Goal: Task Accomplishment & Management: Use online tool/utility

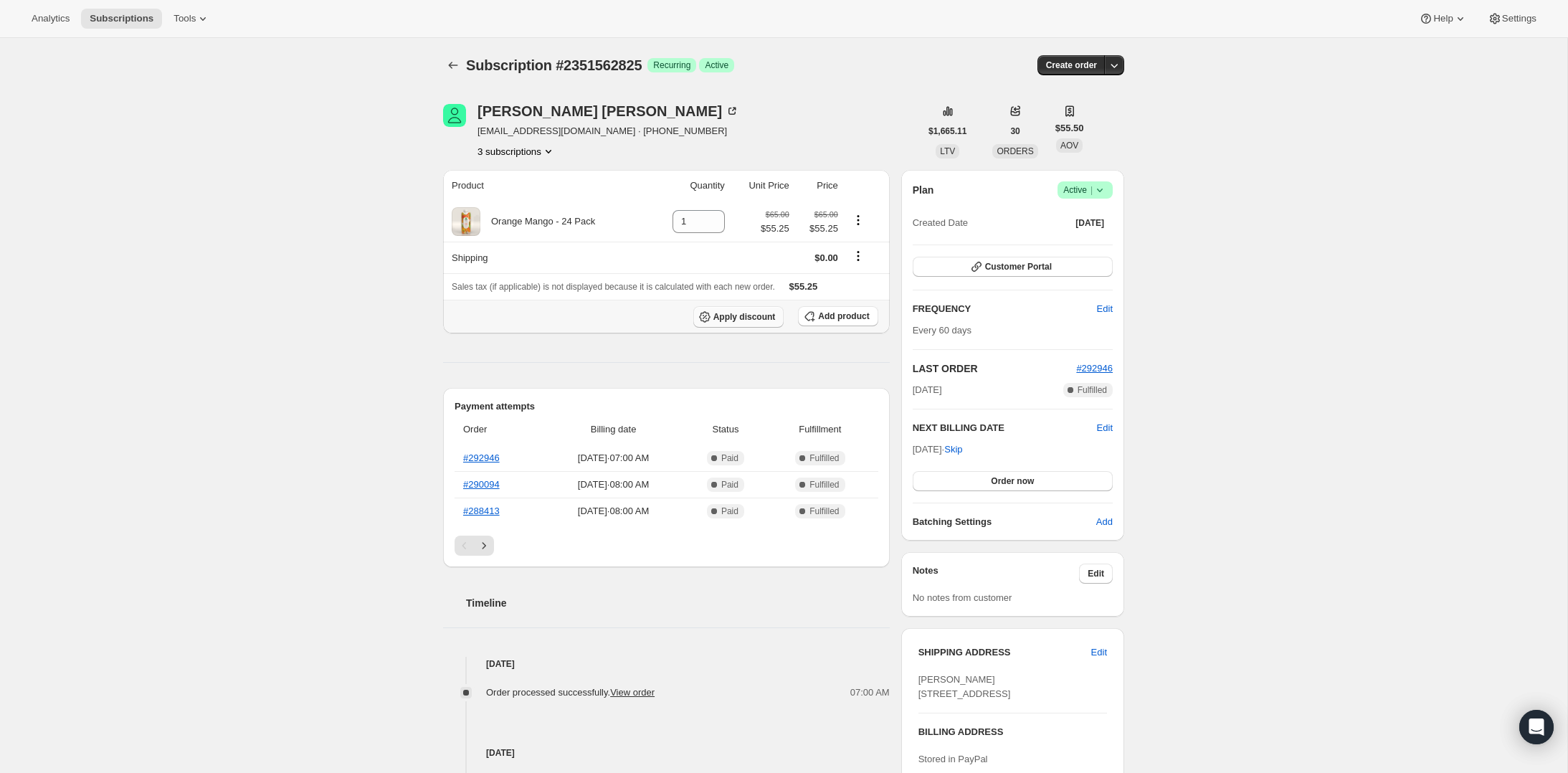
click at [718, 312] on span "Apply discount" at bounding box center [745, 317] width 62 height 12
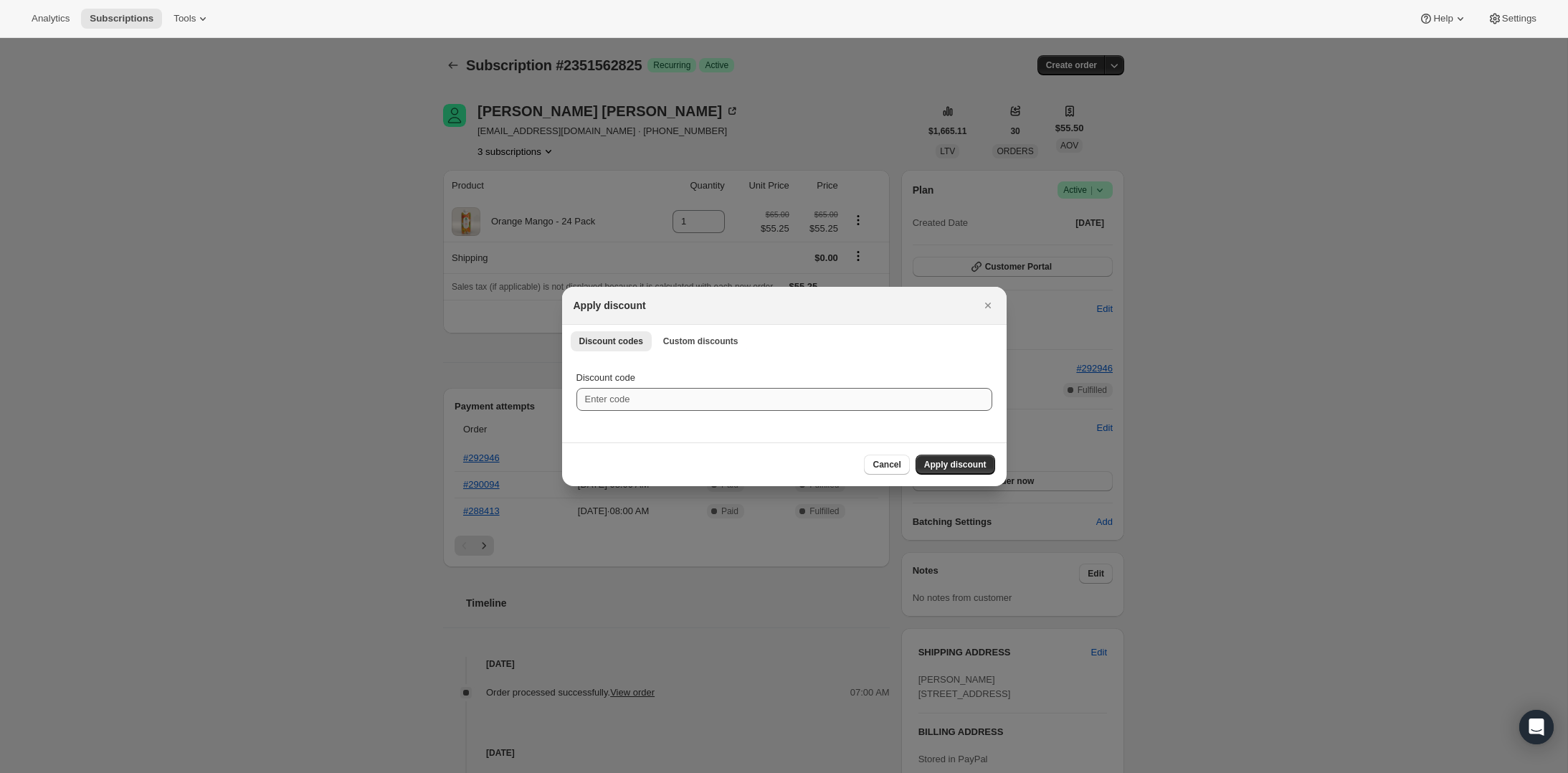
drag, startPoint x: 701, startPoint y: 382, endPoint x: 700, endPoint y: 390, distance: 8.1
click at [702, 382] on div "Discount code" at bounding box center [784, 378] width 416 height 14
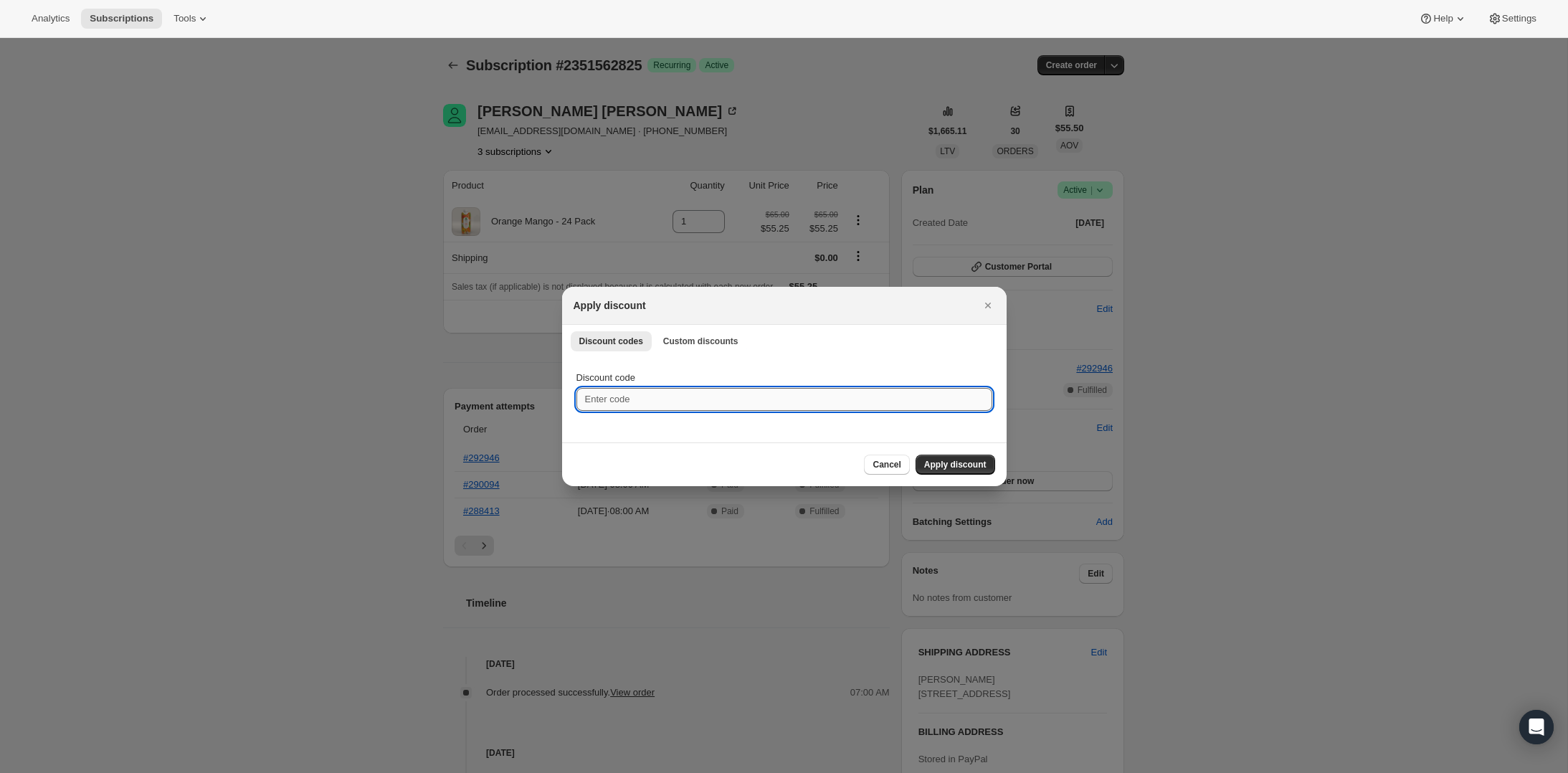
click at [700, 390] on input "Discount code" at bounding box center [784, 399] width 416 height 23
paste input "O05MRKT7"
type input "O05MRKT7"
click at [945, 464] on span "Apply discount" at bounding box center [956, 464] width 62 height 12
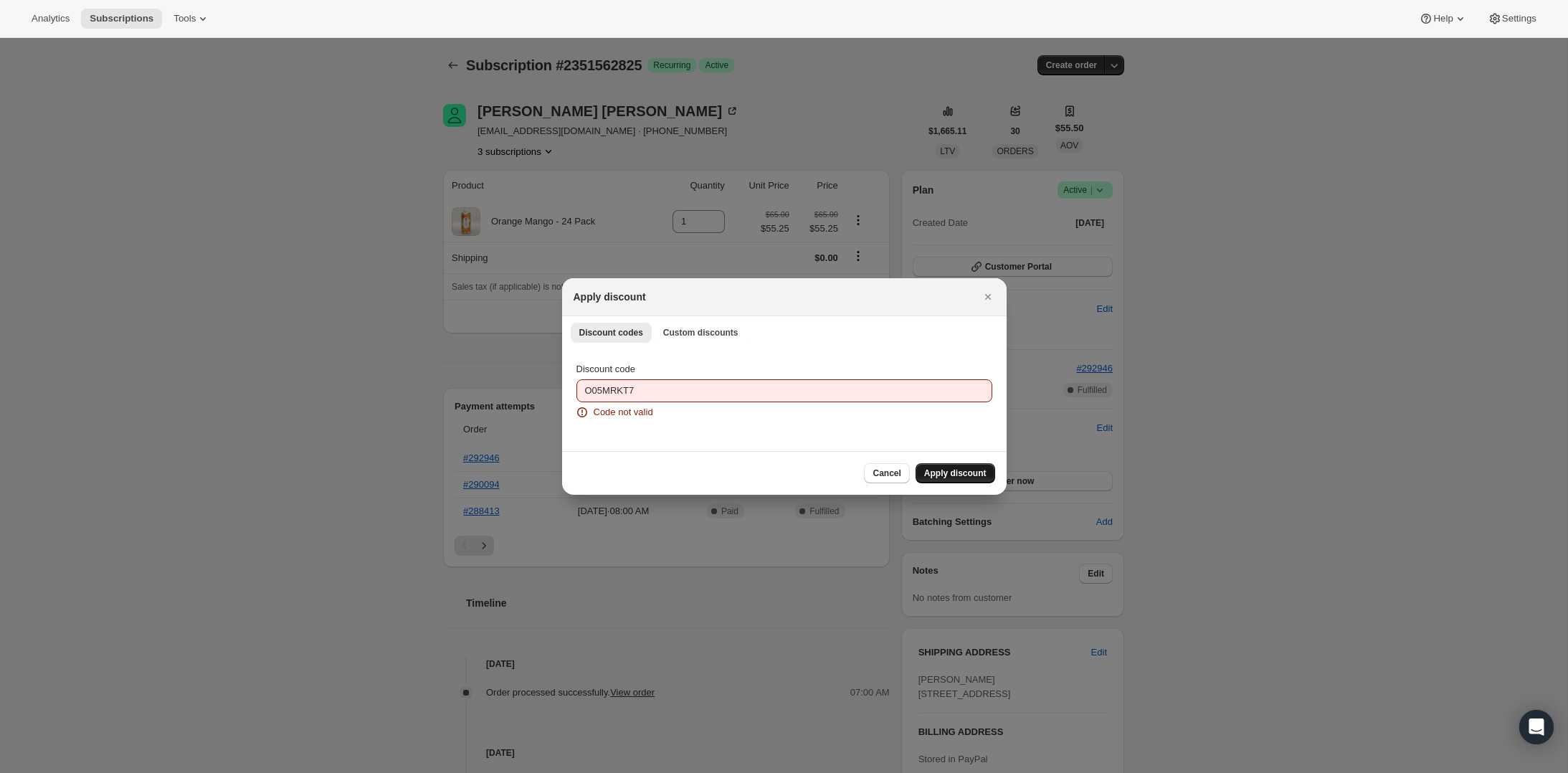
click at [713, 366] on div "Discount code" at bounding box center [784, 369] width 416 height 14
click at [707, 393] on input "O05MRKT7" at bounding box center [784, 391] width 416 height 23
click at [982, 297] on icon "Close" at bounding box center [988, 297] width 14 height 14
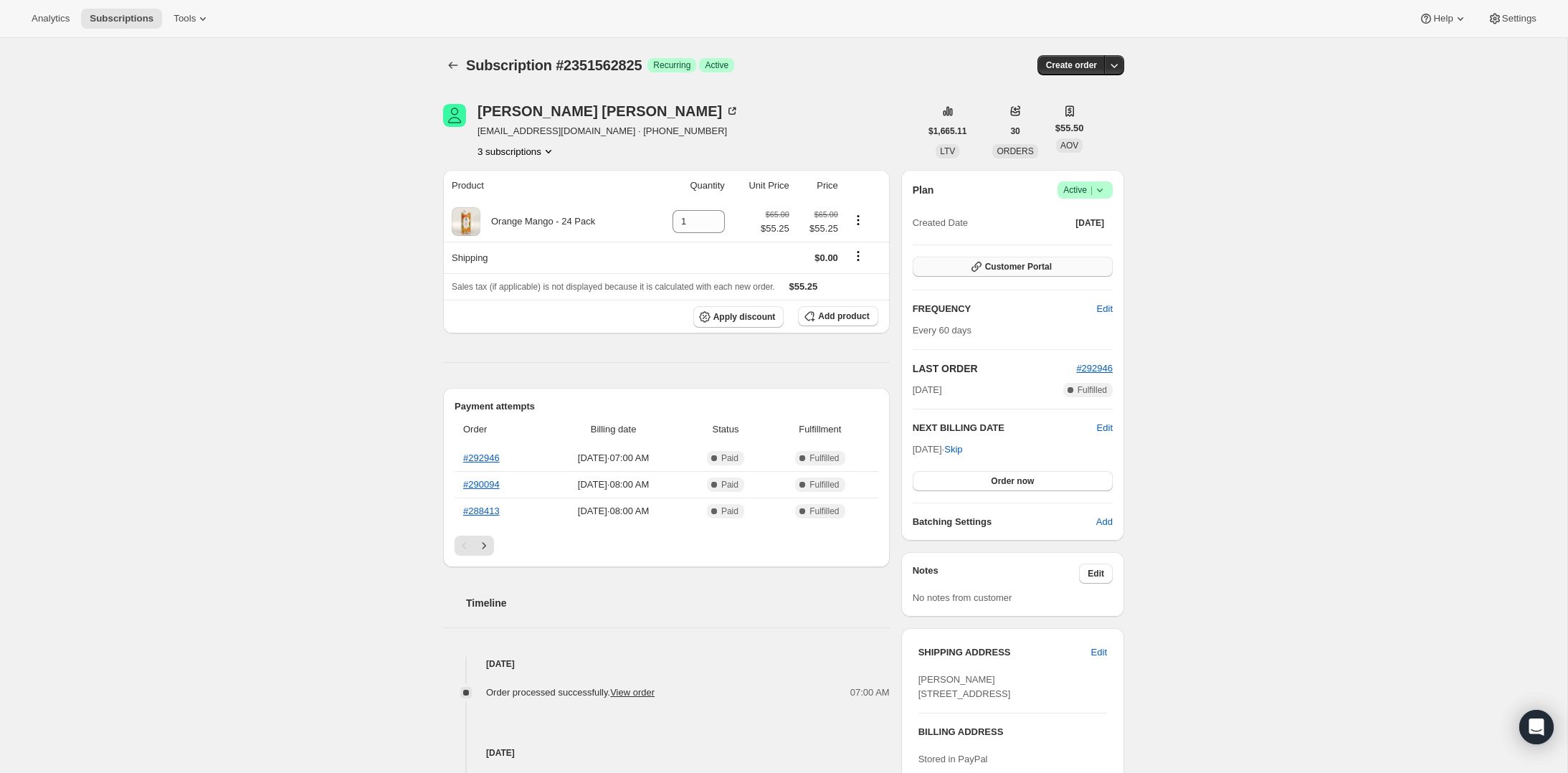
click at [995, 273] on button "Customer Portal" at bounding box center [1013, 266] width 200 height 20
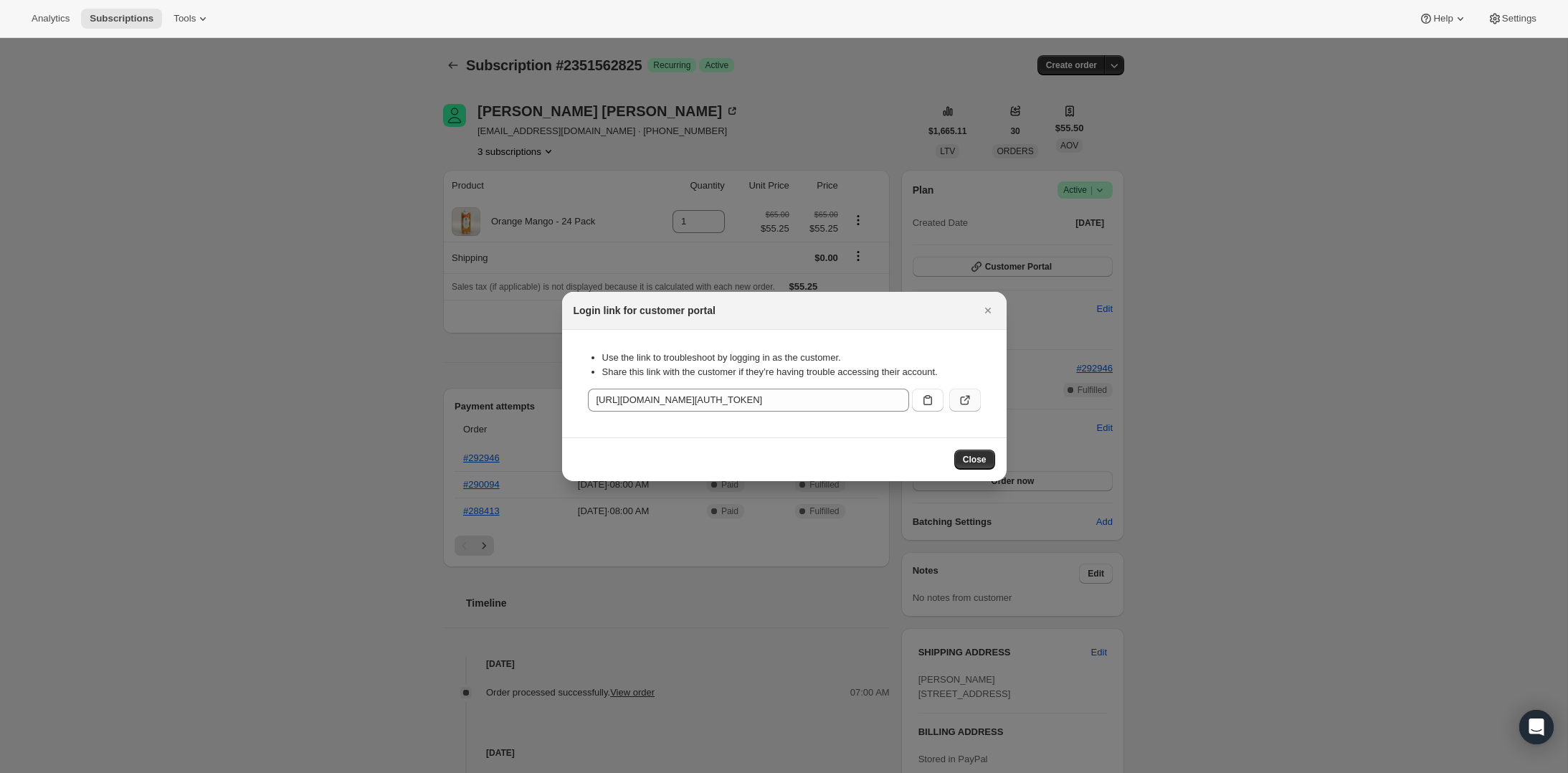
click at [966, 393] on icon ":rc0:" at bounding box center [966, 400] width 14 height 14
click at [885, 198] on div at bounding box center [784, 386] width 1568 height 773
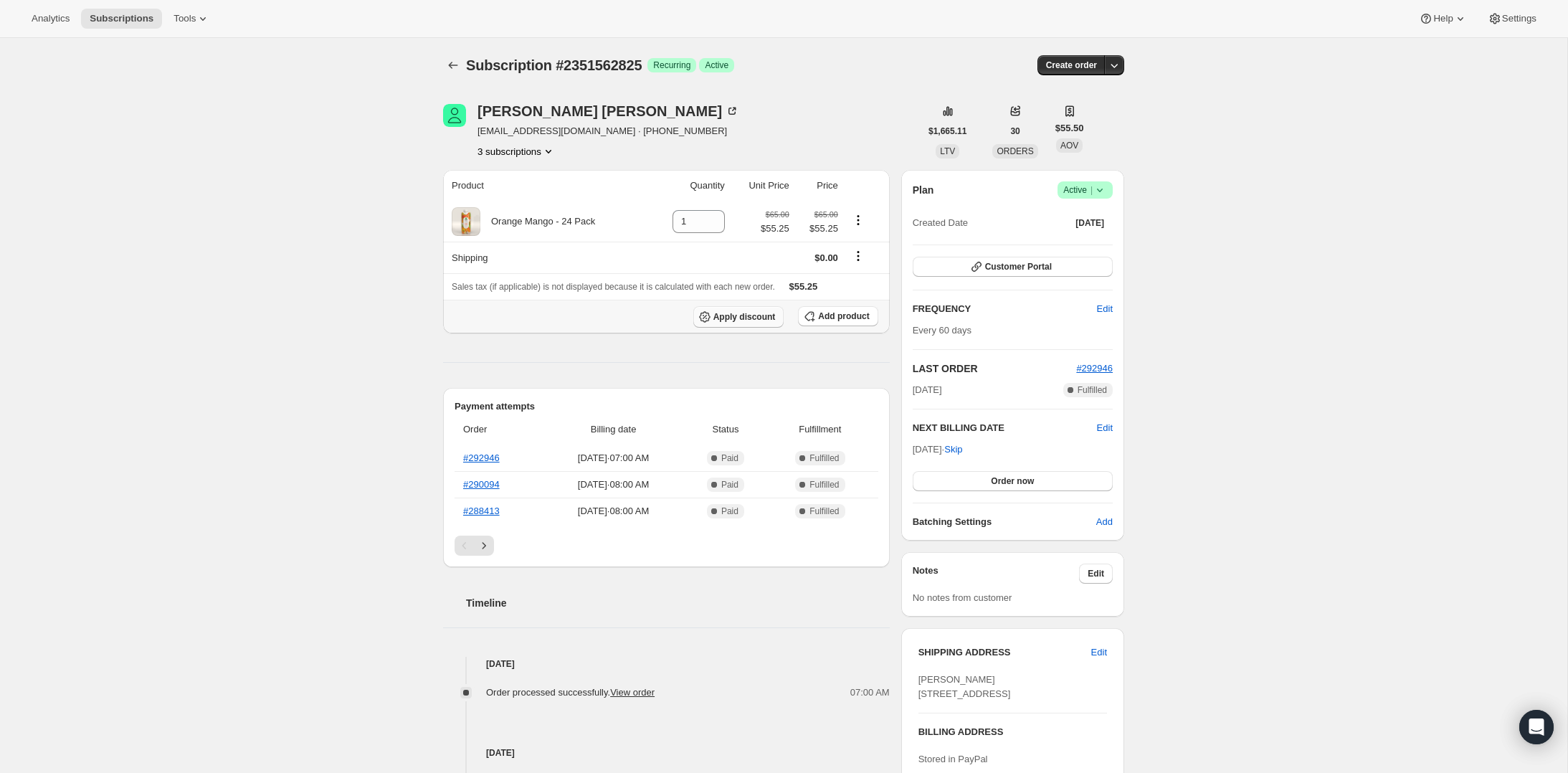
click at [756, 318] on span "Apply discount" at bounding box center [745, 317] width 62 height 12
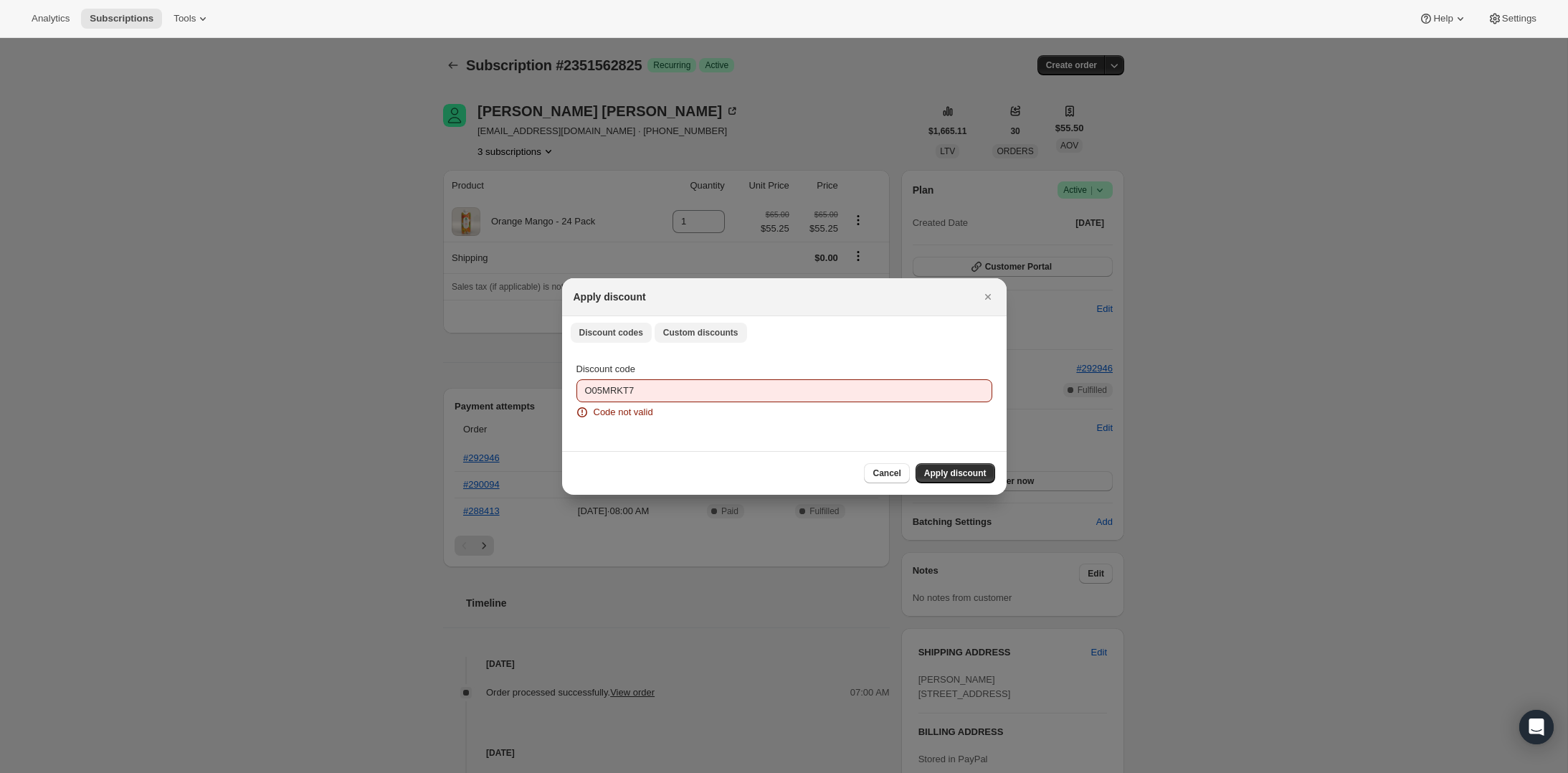
click at [727, 330] on span "Custom discounts" at bounding box center [700, 332] width 76 height 12
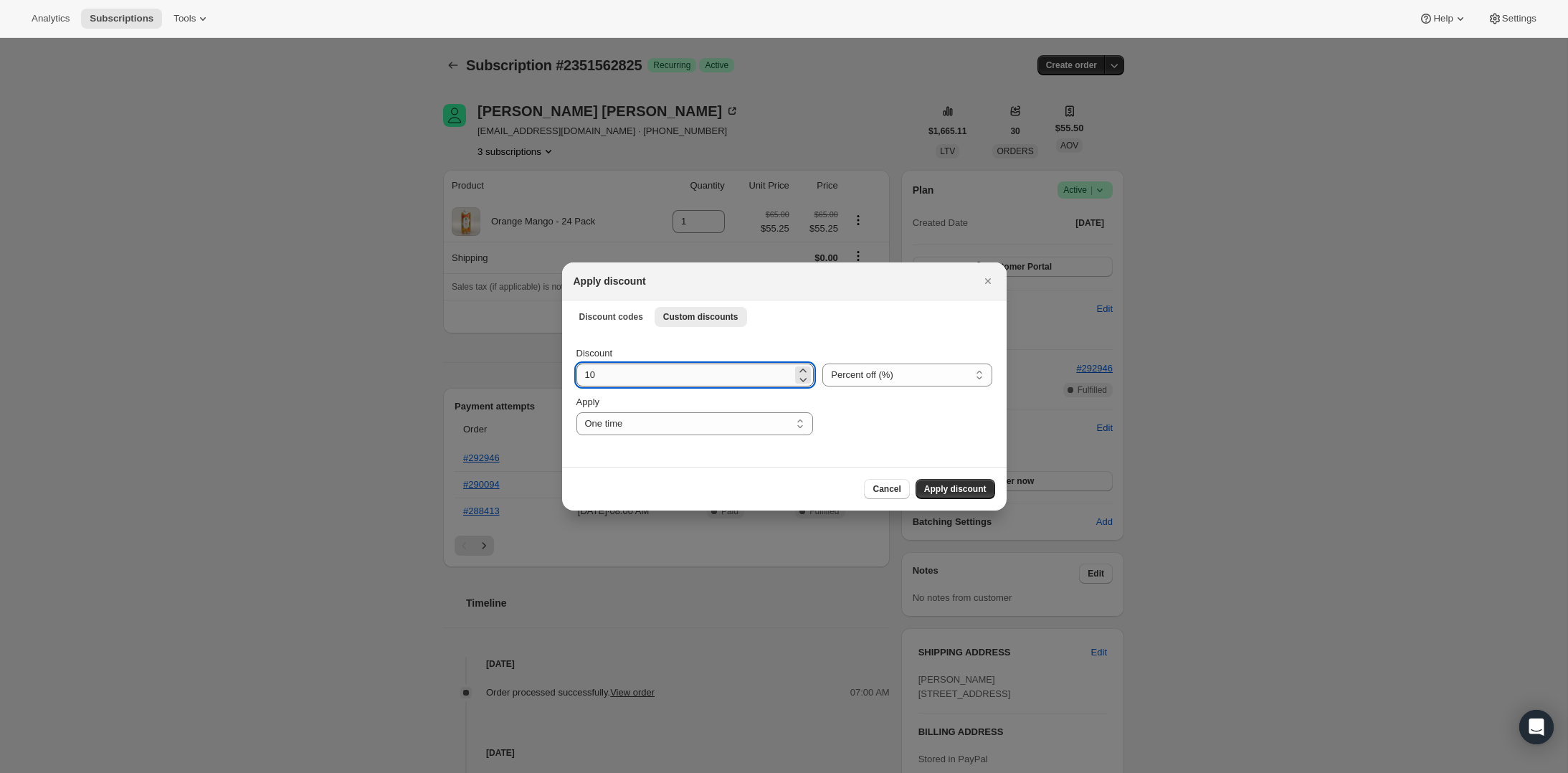
click at [702, 371] on input "10" at bounding box center [684, 375] width 216 height 23
click at [947, 378] on select "Percent off (%) Amount off ($)" at bounding box center [907, 375] width 169 height 23
select select "fixed"
click at [822, 364] on select "Percent off (%) Amount off ($)" at bounding box center [907, 375] width 169 height 23
click at [657, 370] on input "10" at bounding box center [685, 375] width 218 height 23
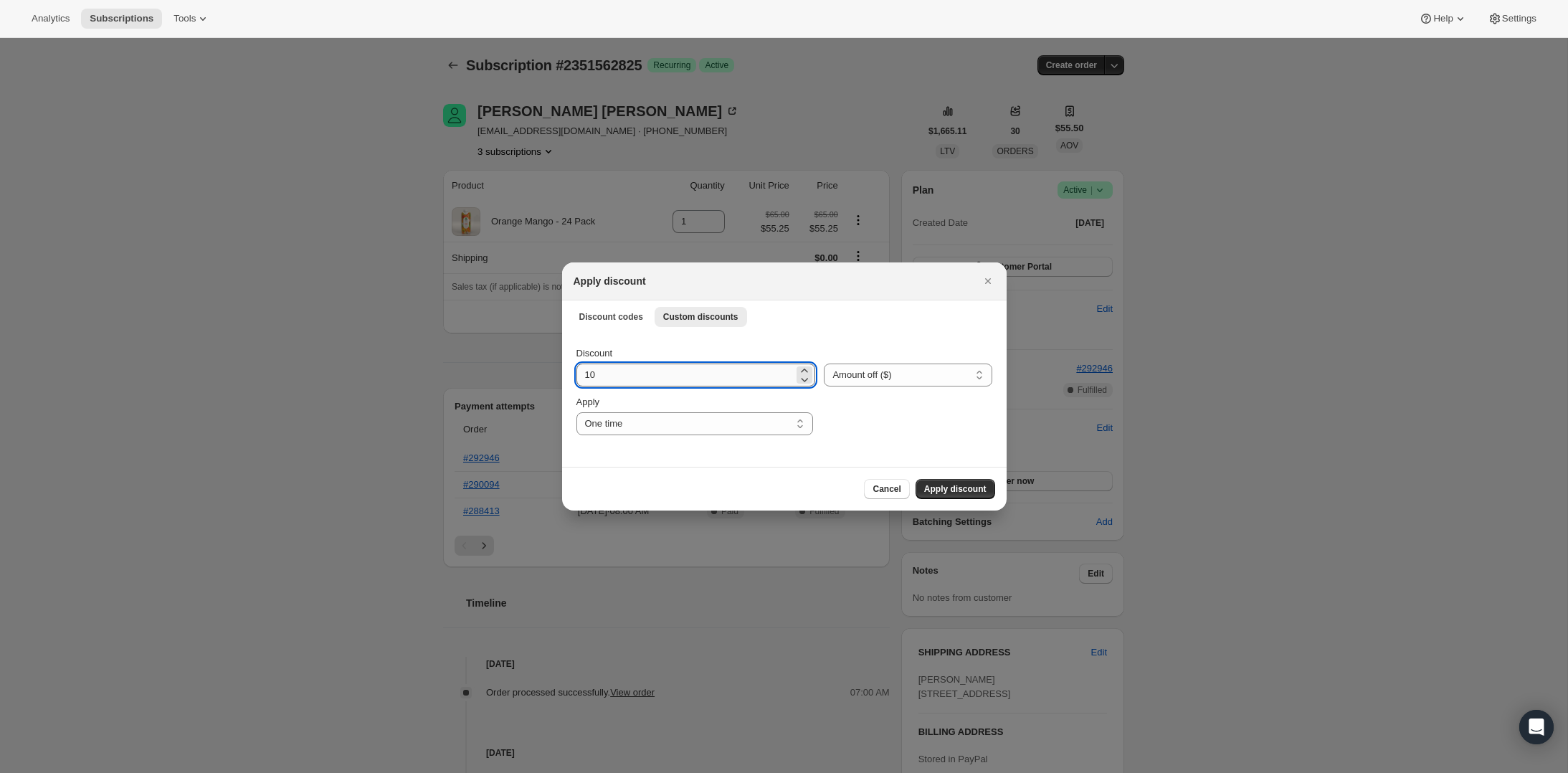
type input "6"
type input "5"
click at [669, 424] on select "One time Specify instances... Indefinitely" at bounding box center [695, 423] width 237 height 23
click at [577, 412] on select "One time Specify instances... Indefinitely" at bounding box center [695, 423] width 237 height 23
click at [844, 274] on div "Apply discount" at bounding box center [772, 281] width 396 height 14
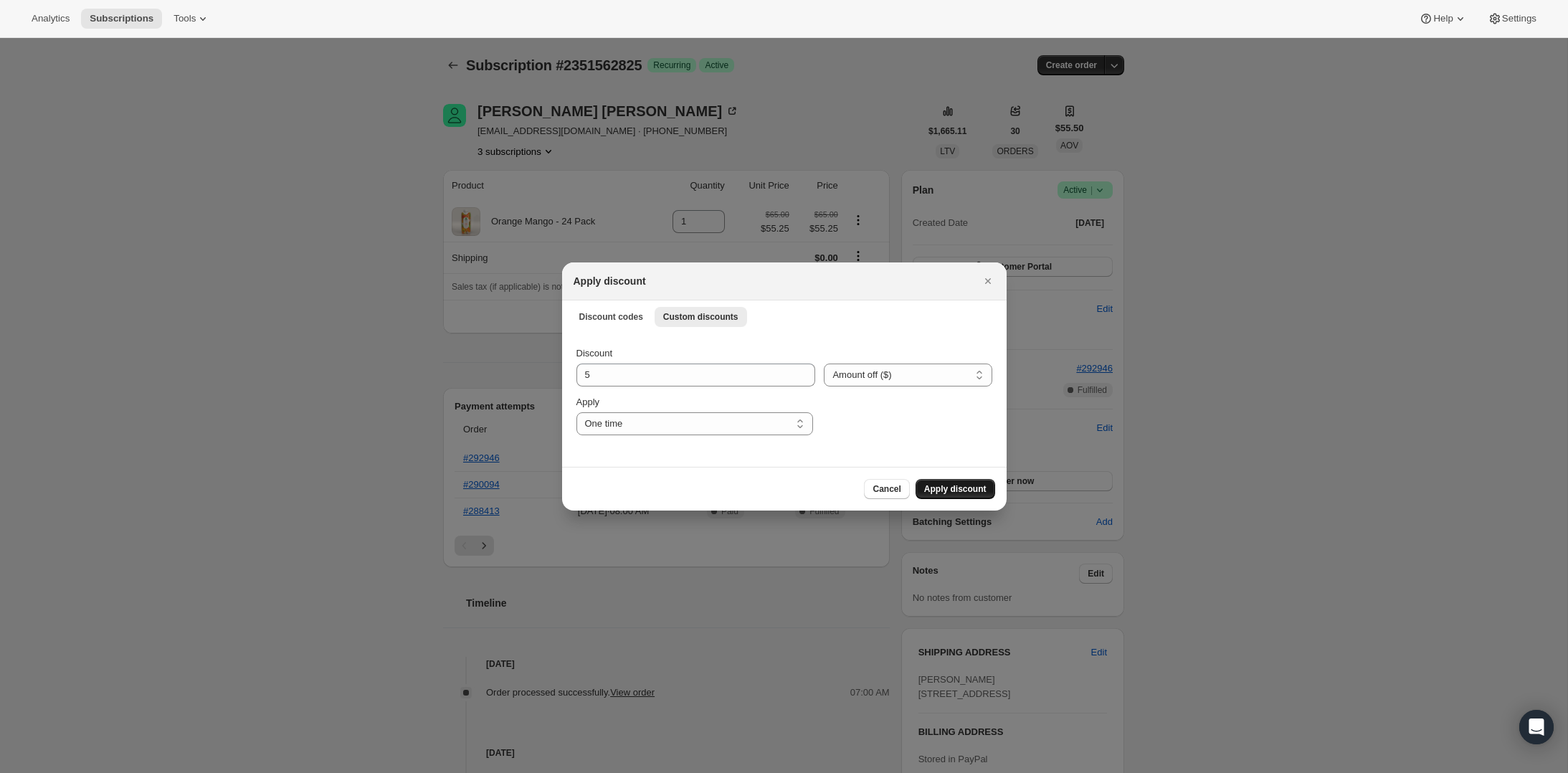
click at [955, 488] on span "Apply discount" at bounding box center [956, 488] width 62 height 12
